Goal: Check status: Check status

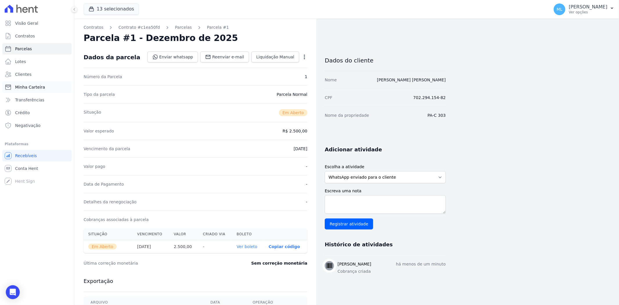
drag, startPoint x: 0, startPoint y: 0, endPoint x: 35, endPoint y: 83, distance: 90.2
click at [35, 83] on link "Minha Carteira" at bounding box center [36, 87] width 69 height 12
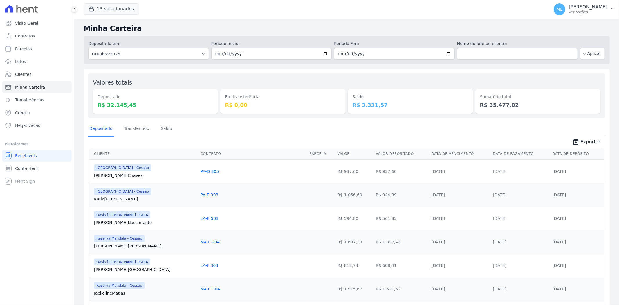
click at [48, 75] on link "Clientes" at bounding box center [36, 74] width 69 height 12
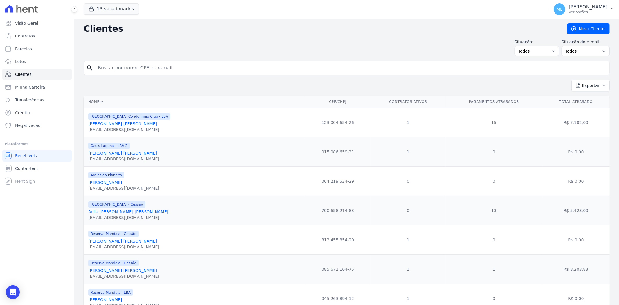
click at [213, 70] on input "search" at bounding box center [350, 68] width 513 height 12
type input "[PERSON_NAME]"
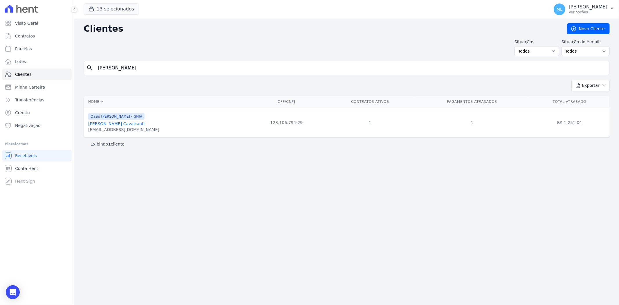
click at [118, 128] on div "[EMAIL_ADDRESS][DOMAIN_NAME]" at bounding box center [123, 130] width 71 height 6
click at [125, 125] on link "[PERSON_NAME] Cavalcanti" at bounding box center [116, 123] width 56 height 5
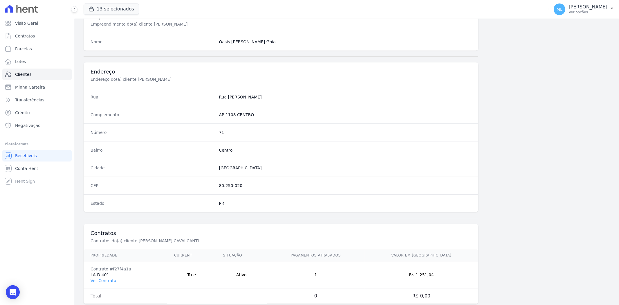
scroll to position [239, 0]
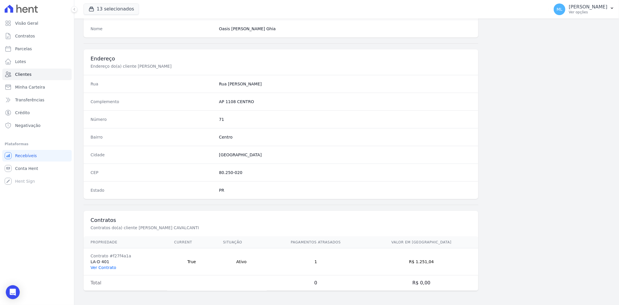
click at [107, 268] on link "Ver Contrato" at bounding box center [104, 267] width 26 height 5
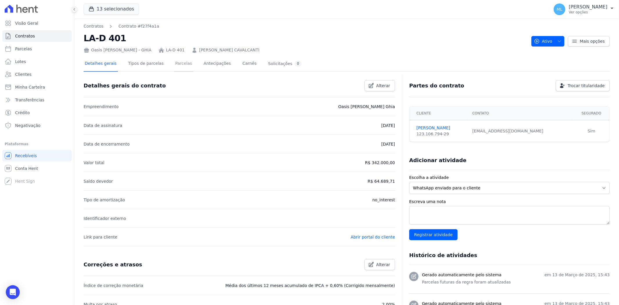
click at [174, 59] on link "Parcelas" at bounding box center [183, 63] width 19 height 15
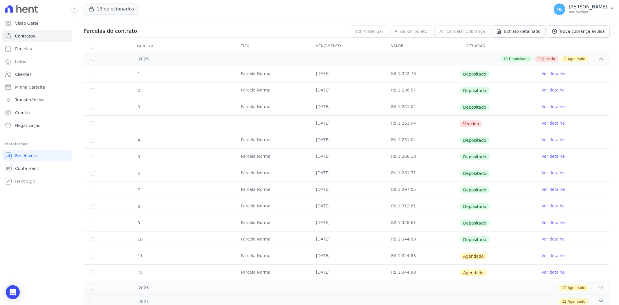
scroll to position [73, 0]
